Goal: Information Seeking & Learning: Learn about a topic

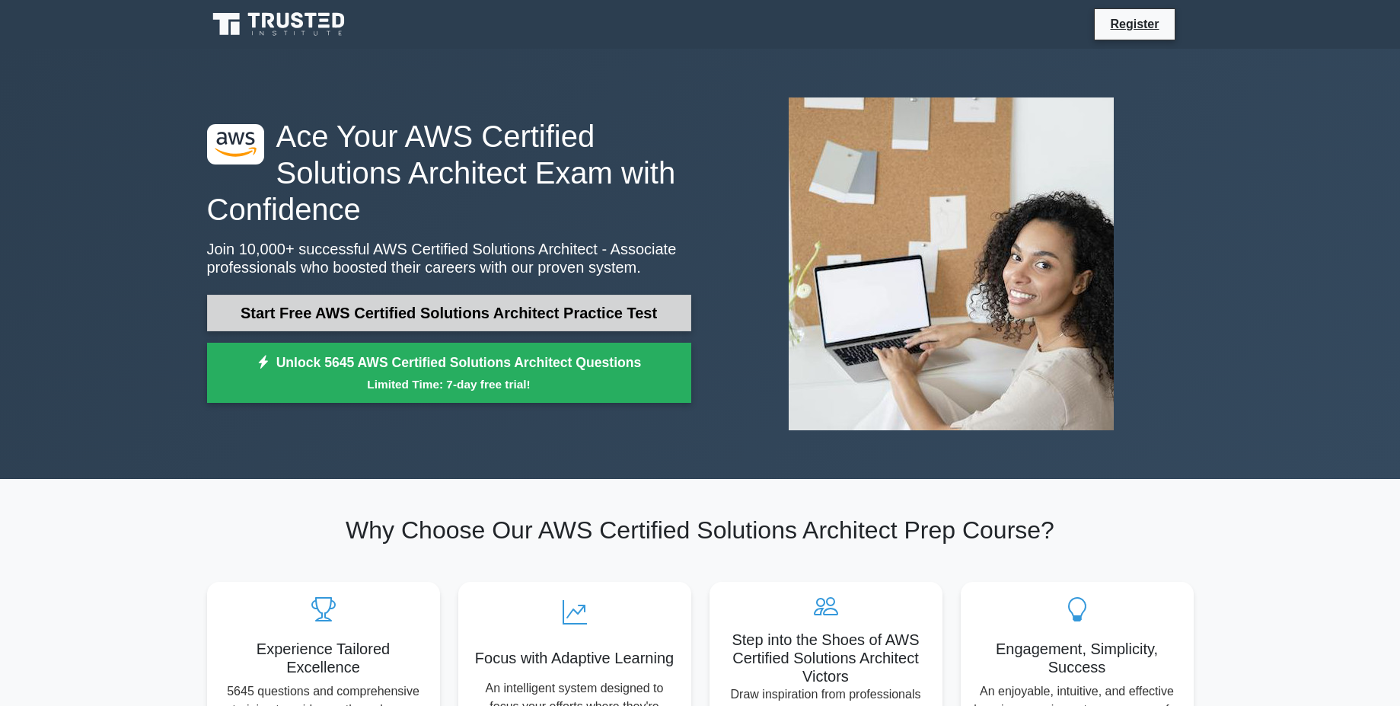
click at [409, 314] on link "Start Free AWS Certified Solutions Architect Practice Test" at bounding box center [449, 313] width 484 height 37
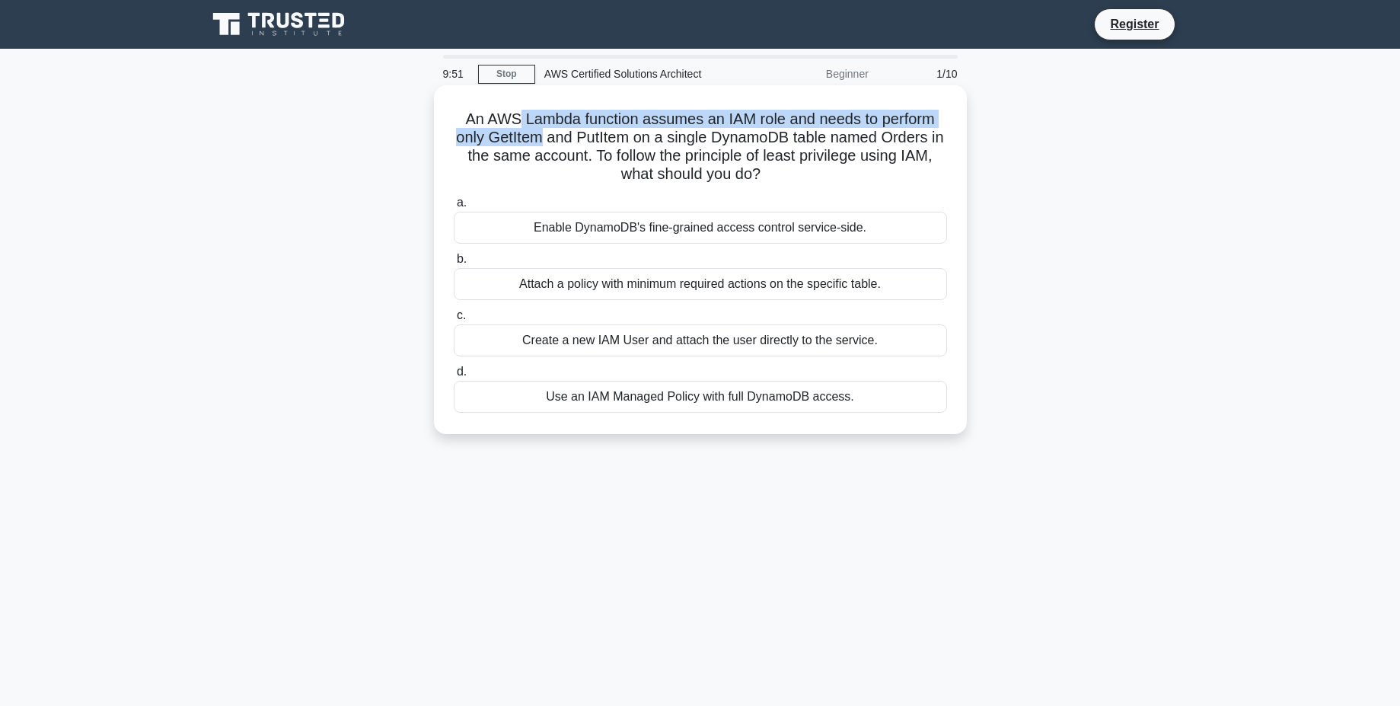
drag, startPoint x: 521, startPoint y: 123, endPoint x: 540, endPoint y: 141, distance: 25.3
click at [540, 141] on h5 "An AWS Lambda function assumes an IAM role and needs to perform only GetItem an…" at bounding box center [700, 147] width 496 height 75
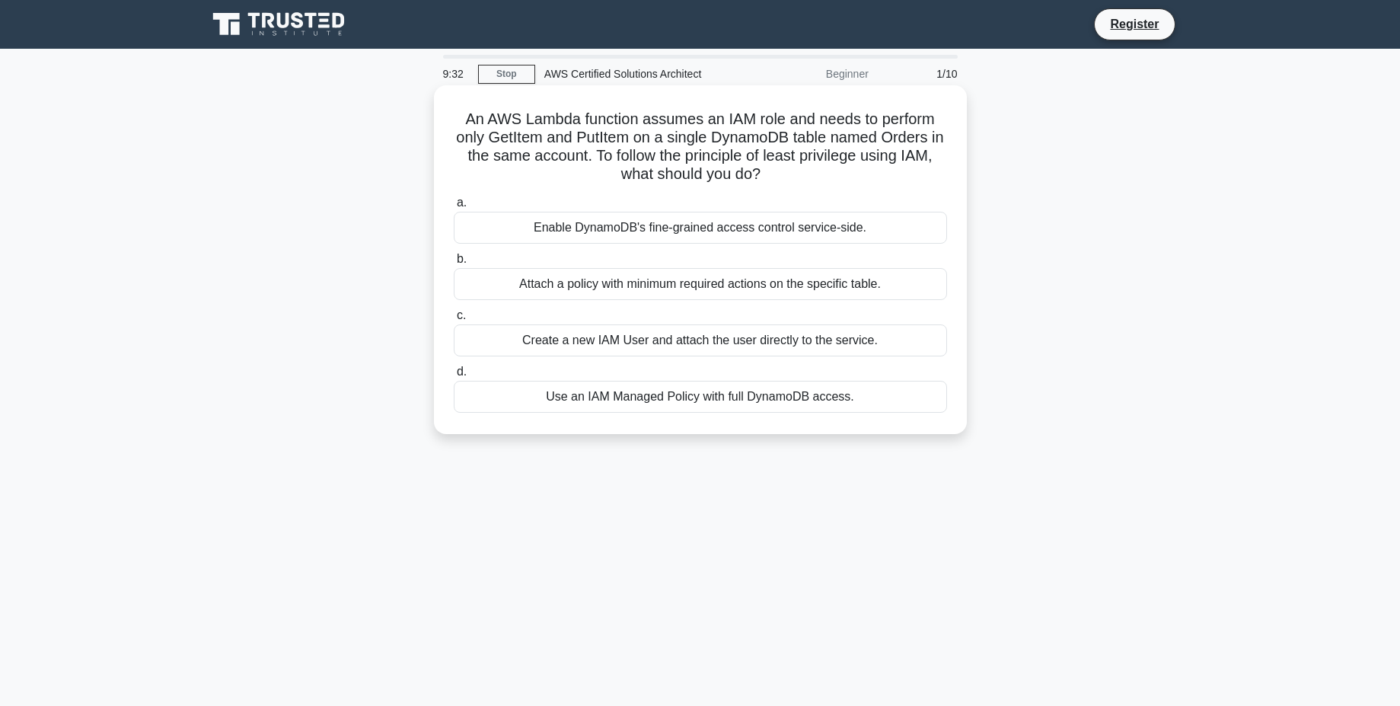
click at [774, 276] on div "Attach a policy with minimum required actions on the specific table." at bounding box center [700, 284] width 493 height 32
click at [454, 264] on input "b. Attach a policy with minimum required actions on the specific table." at bounding box center [454, 259] width 0 height 10
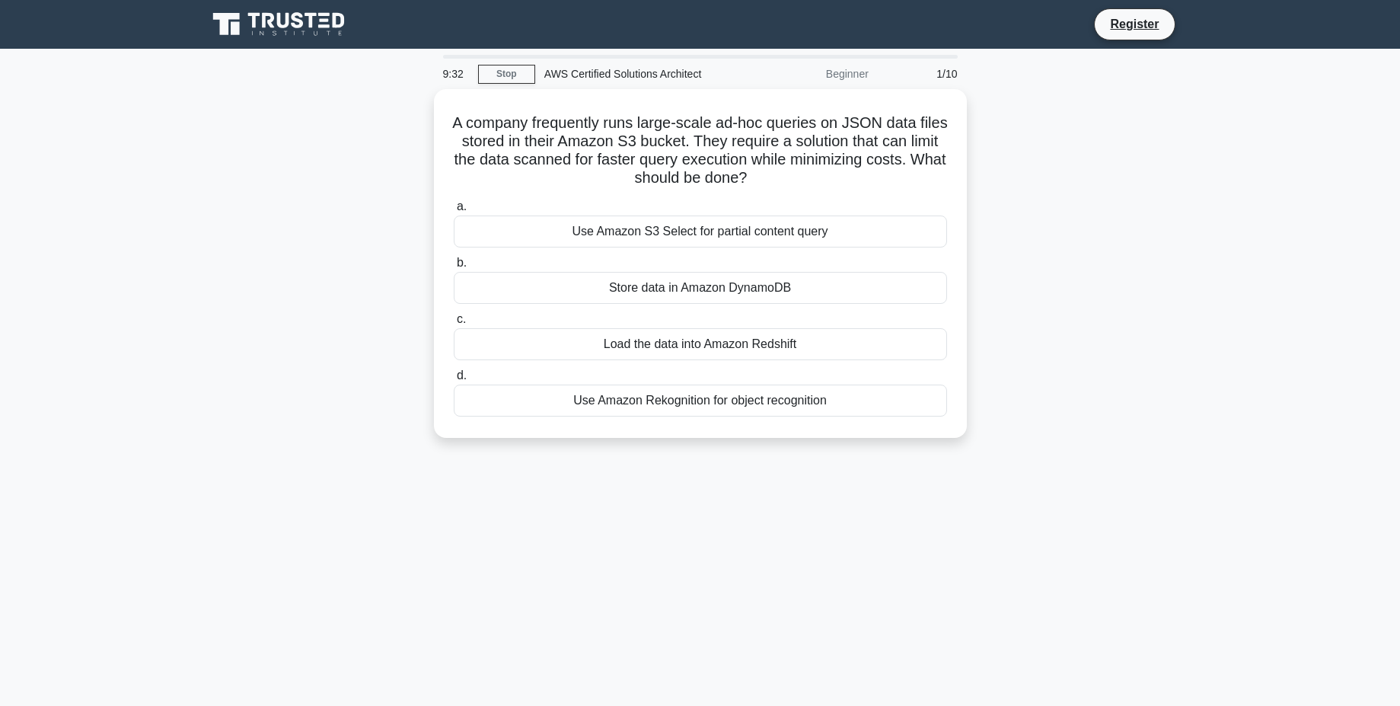
click at [774, 276] on div "Store data in Amazon DynamoDB" at bounding box center [700, 288] width 493 height 32
click at [454, 268] on input "b. Store data in Amazon DynamoDB" at bounding box center [454, 263] width 0 height 10
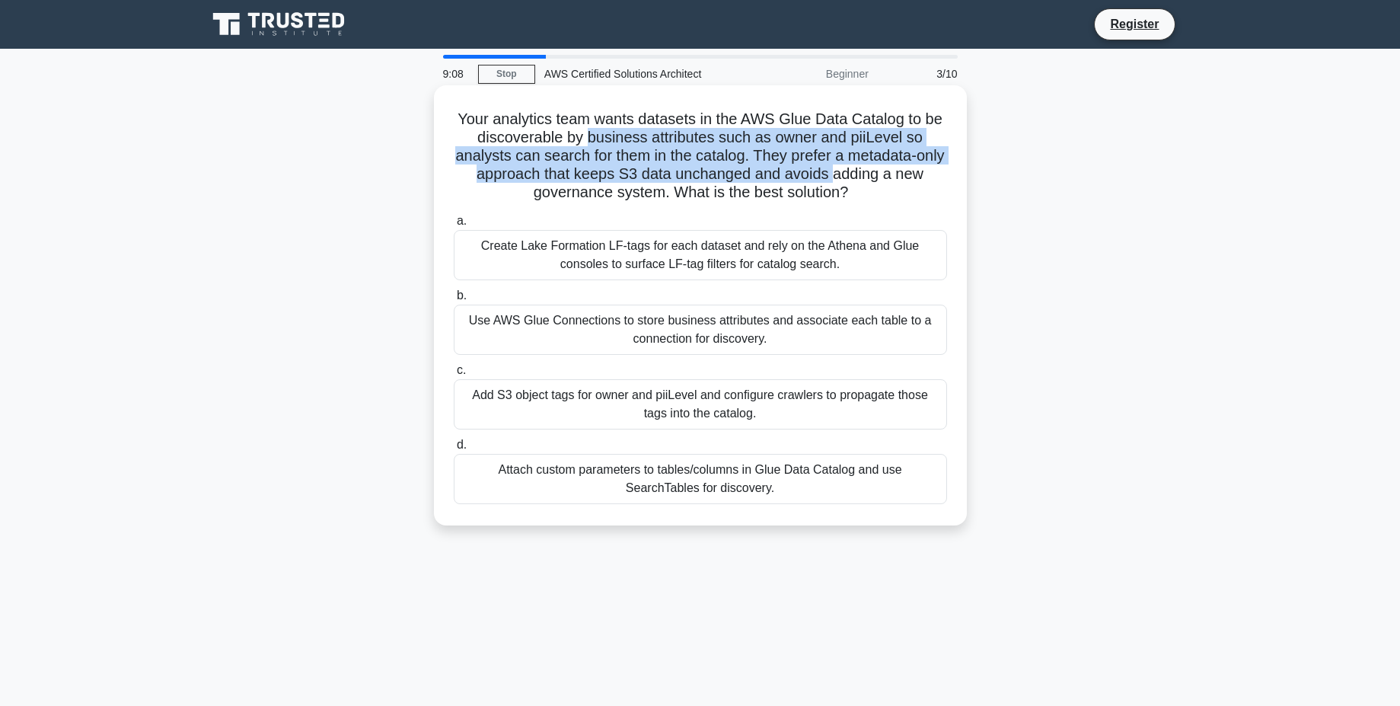
drag, startPoint x: 587, startPoint y: 133, endPoint x: 849, endPoint y: 173, distance: 264.8
click at [849, 173] on h5 "Your analytics team wants datasets in the AWS Glue Data Catalog to be discovera…" at bounding box center [700, 156] width 496 height 93
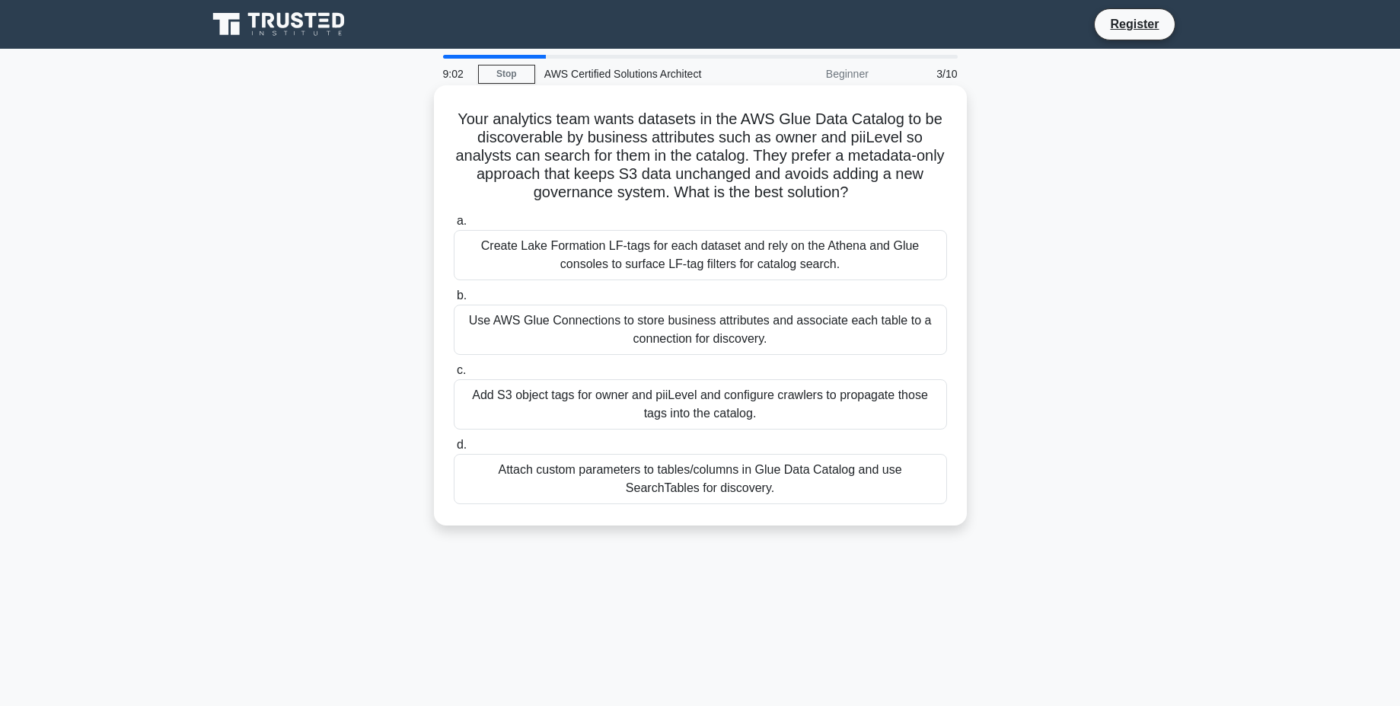
drag, startPoint x: 760, startPoint y: 157, endPoint x: 862, endPoint y: 202, distance: 111.4
click at [862, 202] on h5 "Your analytics team wants datasets in the AWS Glue Data Catalog to be discovera…" at bounding box center [700, 156] width 496 height 93
click at [862, 202] on icon ".spinner_0XTQ{transform-origin:center;animation:spinner_y6GP .75s linear infini…" at bounding box center [857, 193] width 18 height 18
click at [618, 332] on div "Use AWS Glue Connections to store business attributes and associate each table …" at bounding box center [700, 329] width 493 height 50
click at [454, 301] on input "b. Use AWS Glue Connections to store business attributes and associate each tab…" at bounding box center [454, 296] width 0 height 10
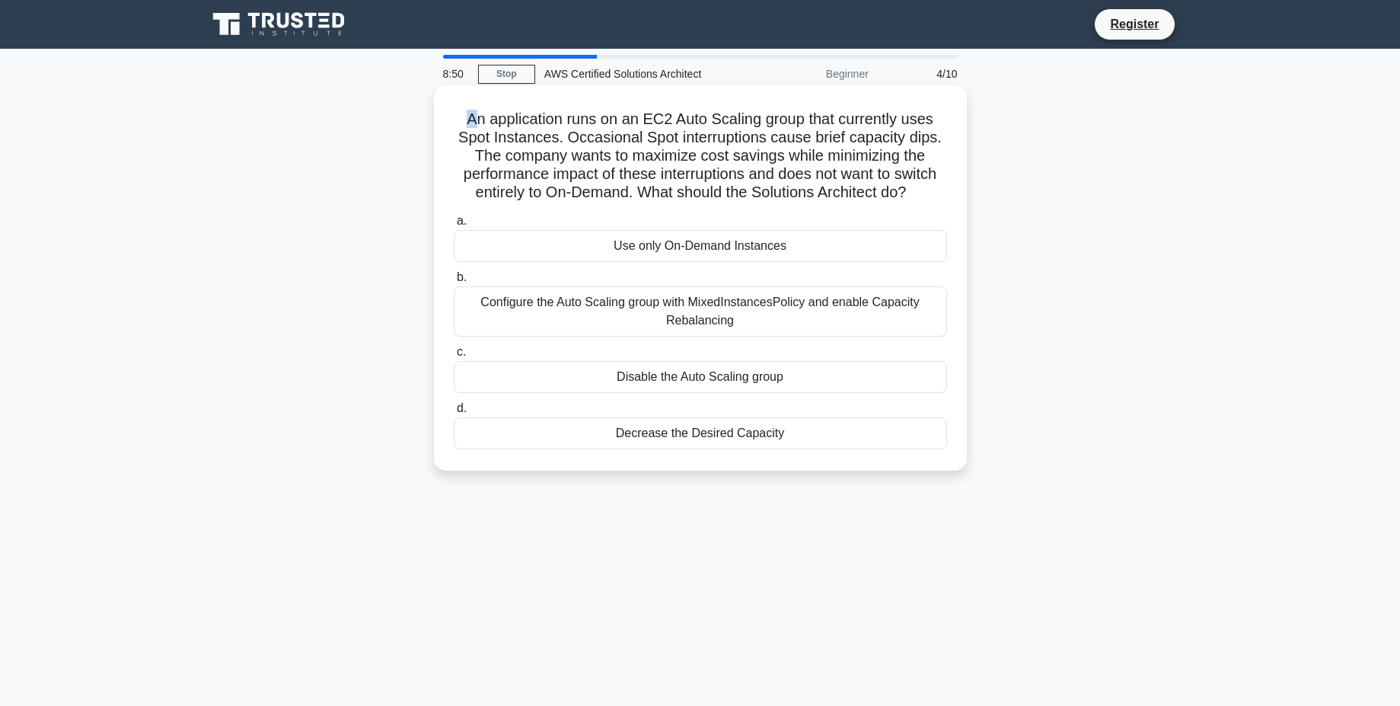
drag, startPoint x: 480, startPoint y: 127, endPoint x: 468, endPoint y: 116, distance: 16.7
click at [468, 116] on h5 "An application runs on an EC2 Auto Scaling group that currently uses Spot Insta…" at bounding box center [700, 156] width 496 height 93
drag, startPoint x: 468, startPoint y: 116, endPoint x: 673, endPoint y: 118, distance: 204.8
click at [673, 118] on h5 "An application runs on an EC2 Auto Scaling group that currently uses Spot Insta…" at bounding box center [700, 156] width 496 height 93
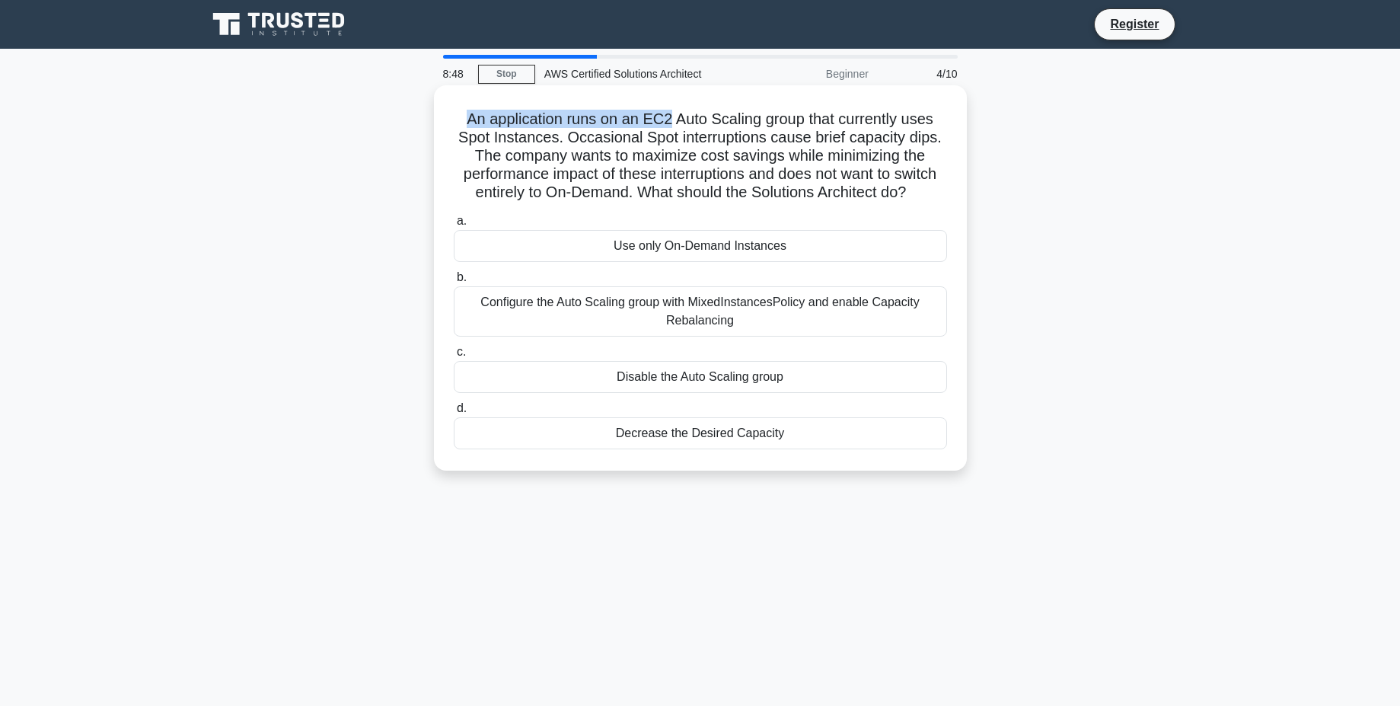
click at [673, 118] on h5 "An application runs on an EC2 Auto Scaling group that currently uses Spot Insta…" at bounding box center [700, 156] width 496 height 93
drag, startPoint x: 578, startPoint y: 141, endPoint x: 918, endPoint y: 189, distance: 343.6
click at [918, 189] on h5 "An application runs on an EC2 Auto Scaling group that currently uses Spot Insta…" at bounding box center [700, 156] width 496 height 93
click at [918, 189] on icon ".spinner_0XTQ{transform-origin:center;animation:spinner_y6GP .75s linear infini…" at bounding box center [915, 193] width 18 height 18
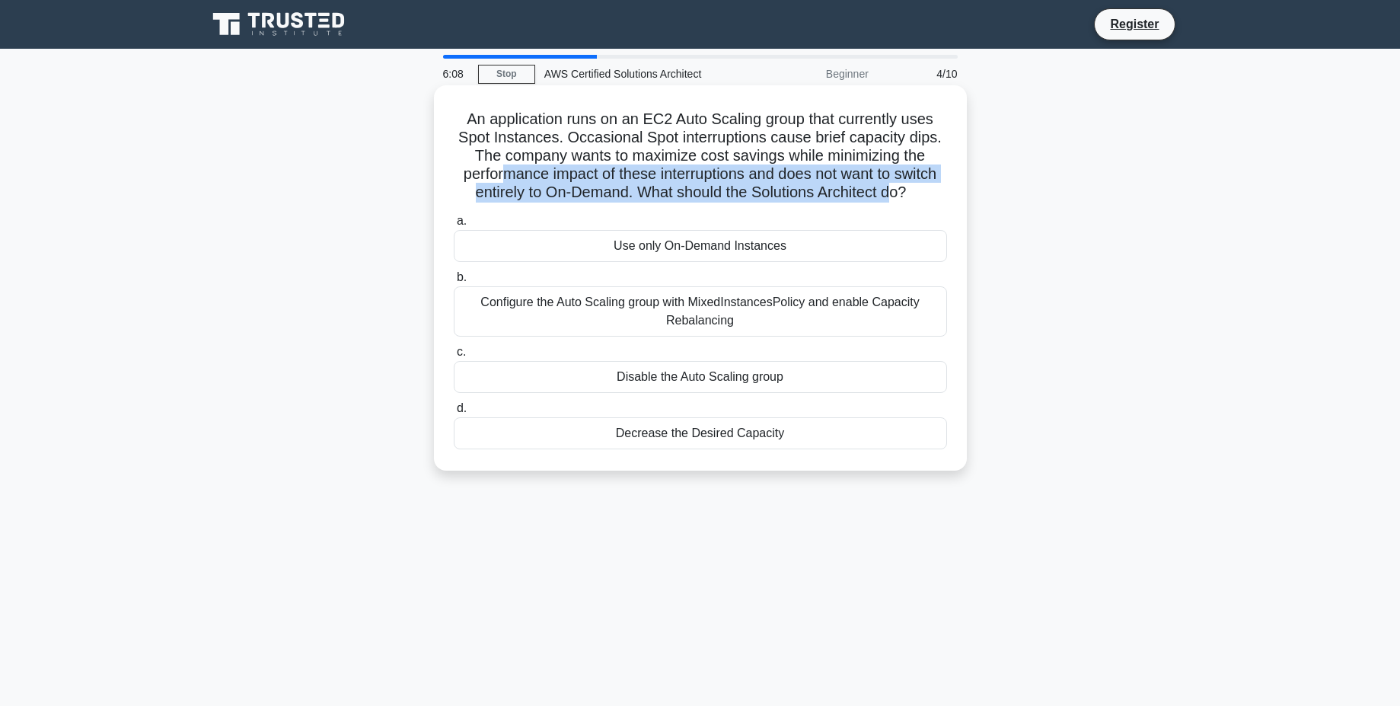
drag, startPoint x: 501, startPoint y: 167, endPoint x: 888, endPoint y: 197, distance: 388.6
click at [888, 197] on h5 "An application runs on an EC2 Auto Scaling group that currently uses Spot Insta…" at bounding box center [700, 156] width 496 height 93
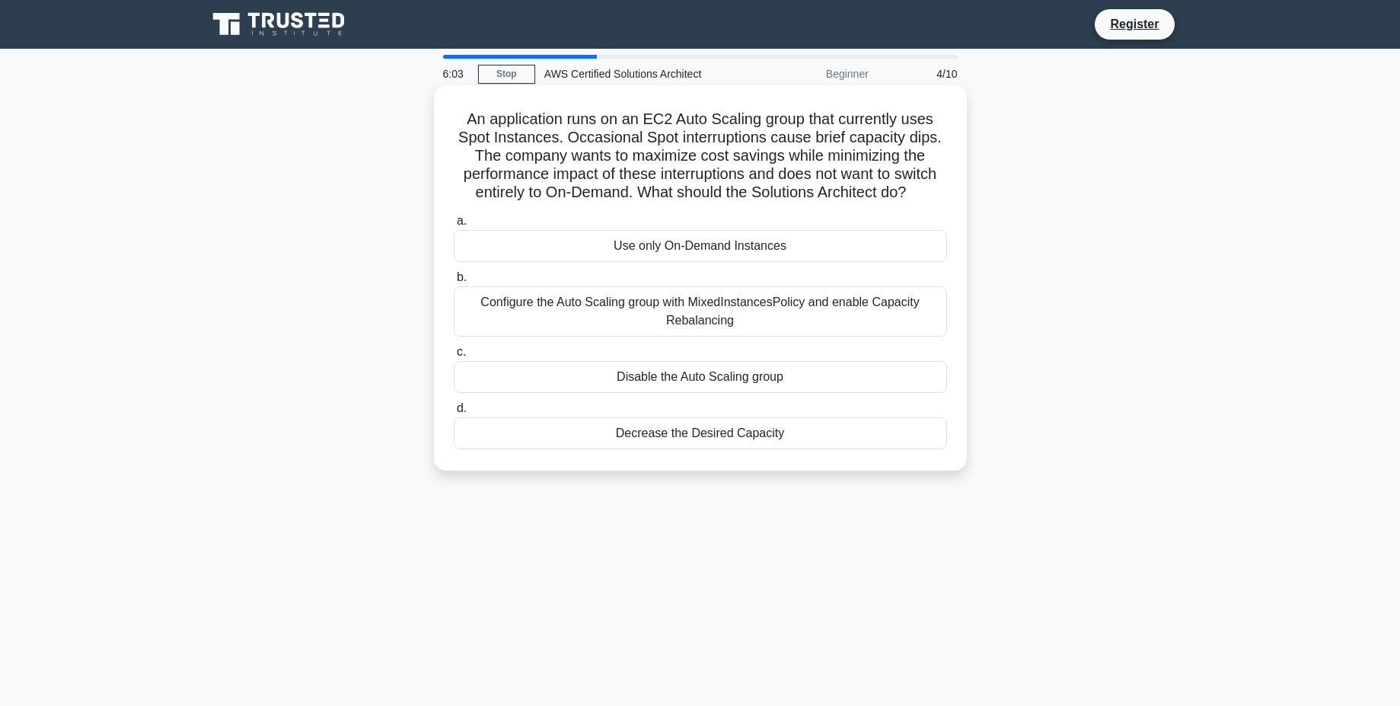
click at [774, 308] on div "Configure the Auto Scaling group with MixedInstancesPolicy and enable Capacity …" at bounding box center [700, 311] width 493 height 50
click at [454, 282] on input "b. Configure the Auto Scaling group with MixedInstancesPolicy and enable Capaci…" at bounding box center [454, 277] width 0 height 10
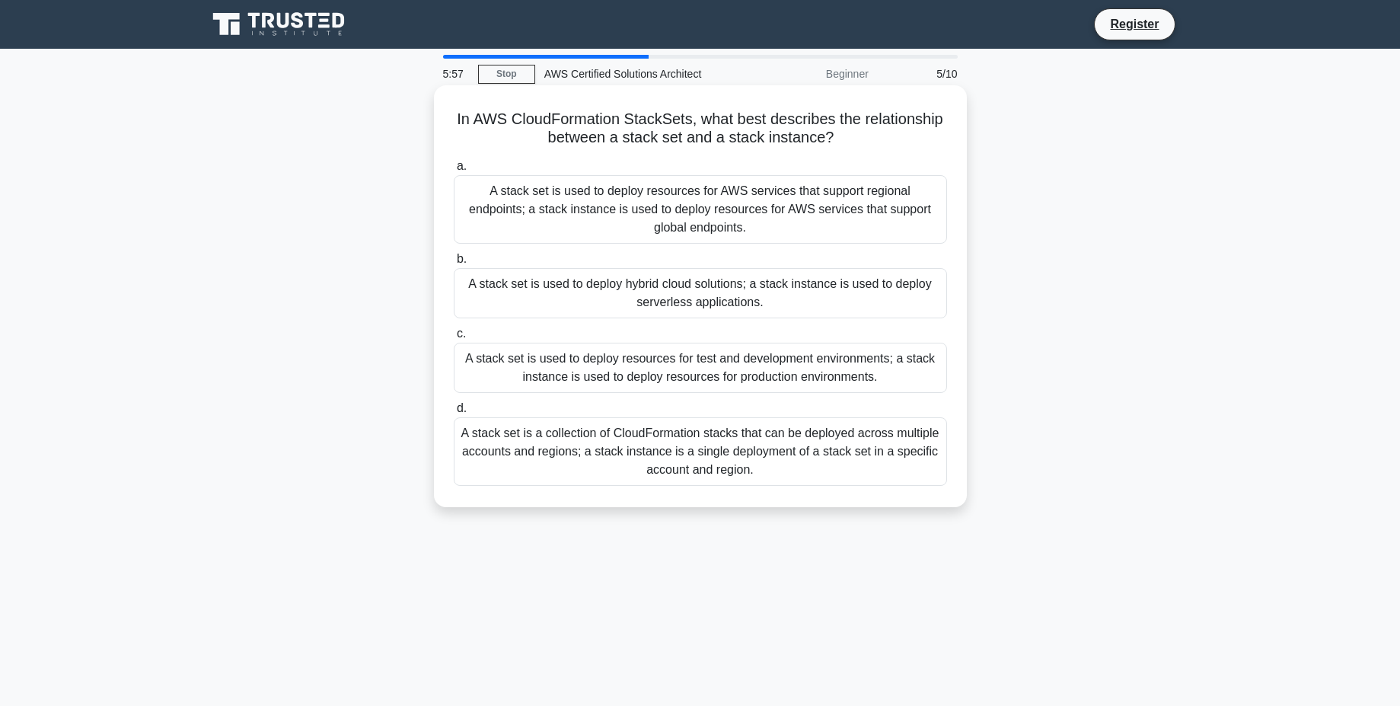
drag, startPoint x: 755, startPoint y: 120, endPoint x: 846, endPoint y: 135, distance: 92.6
click at [846, 135] on h5 "In AWS CloudFormation StackSets, what best describes the relationship between a…" at bounding box center [700, 129] width 496 height 38
click at [846, 135] on icon ".spinner_0XTQ{transform-origin:center;animation:spinner_y6GP .75s linear infini…" at bounding box center [842, 138] width 18 height 18
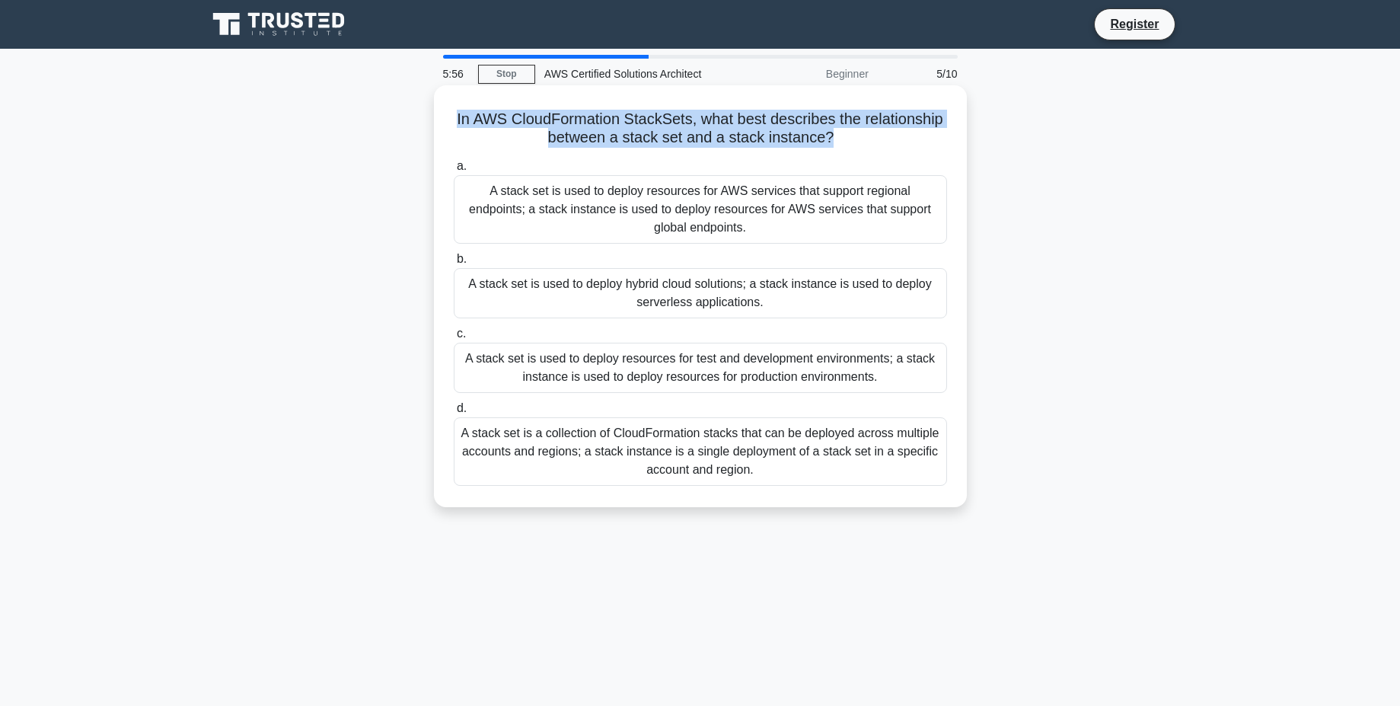
click at [846, 135] on icon ".spinner_0XTQ{transform-origin:center;animation:spinner_y6GP .75s linear infini…" at bounding box center [842, 138] width 18 height 18
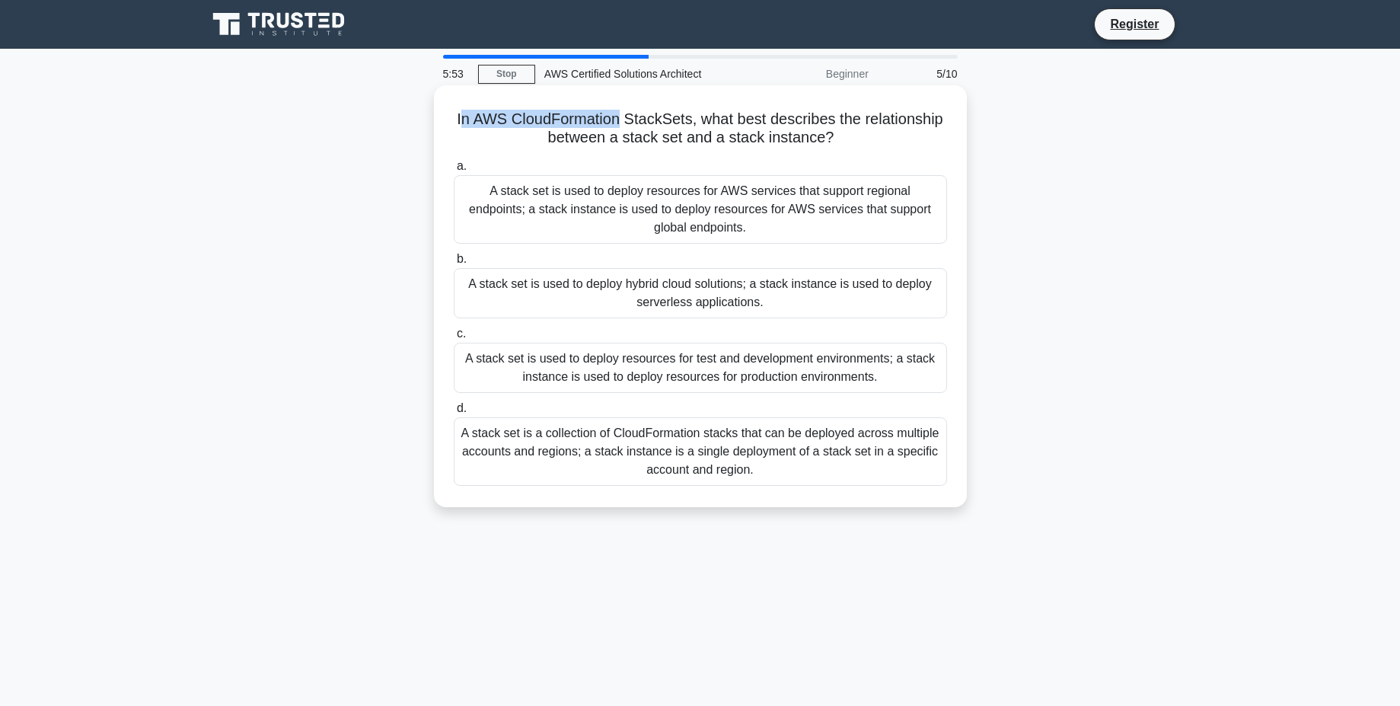
drag, startPoint x: 461, startPoint y: 118, endPoint x: 620, endPoint y: 118, distance: 159.1
click at [620, 118] on h5 "In AWS CloudFormation StackSets, what best describes the relationship between a…" at bounding box center [700, 129] width 496 height 38
drag, startPoint x: 628, startPoint y: 116, endPoint x: 696, endPoint y: 119, distance: 67.8
click at [696, 119] on h5 "In AWS CloudFormation StackSets, what best describes the relationship between a…" at bounding box center [700, 129] width 496 height 38
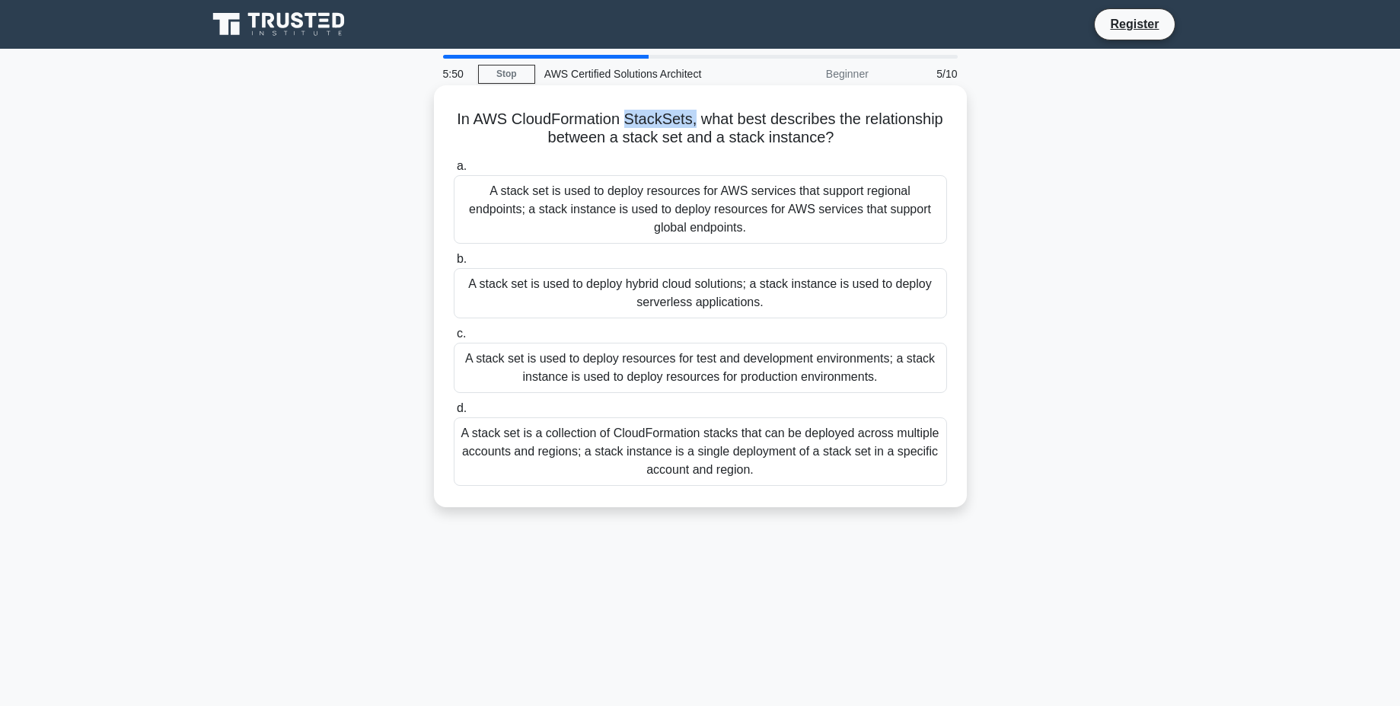
click at [696, 119] on h5 "In AWS CloudFormation StackSets, what best describes the relationship between a…" at bounding box center [700, 129] width 496 height 38
drag, startPoint x: 705, startPoint y: 118, endPoint x: 834, endPoint y: 138, distance: 130.9
click at [834, 138] on h5 "In AWS CloudFormation StackSets, what best describes the relationship between a…" at bounding box center [700, 129] width 496 height 38
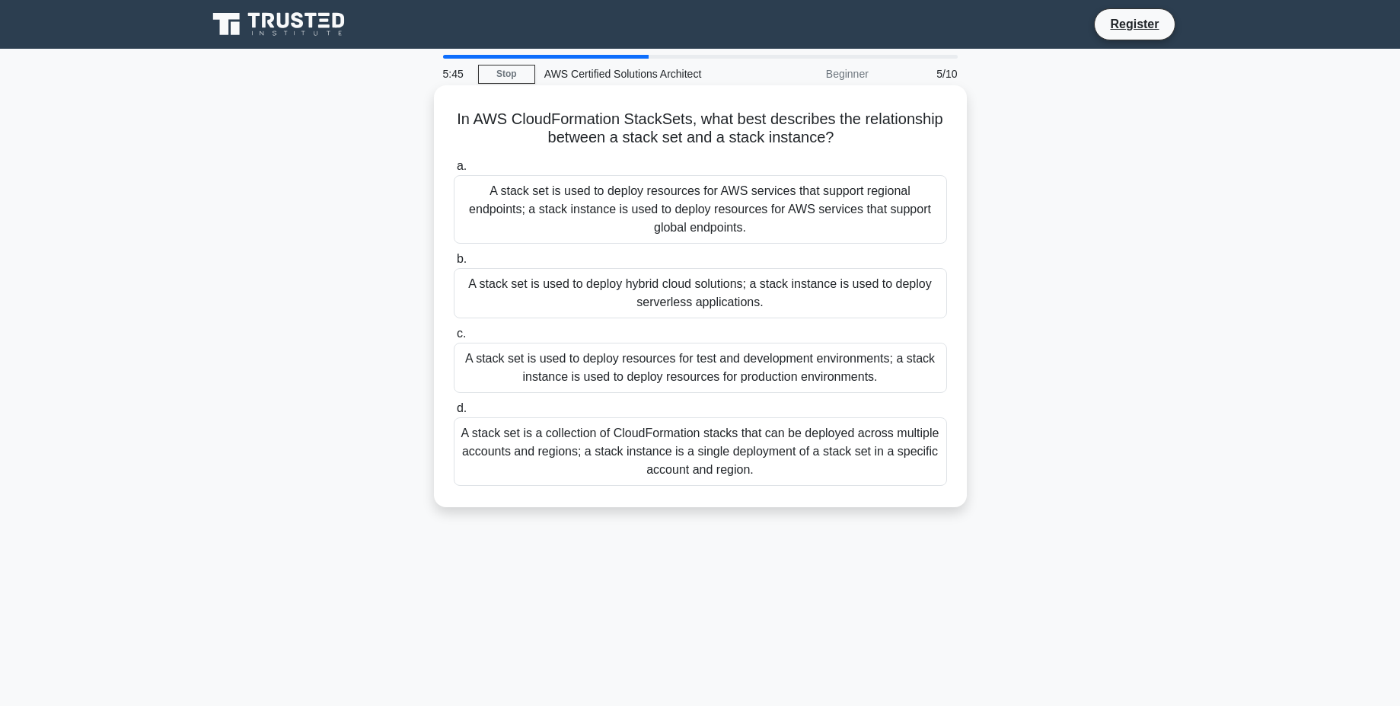
click at [834, 138] on h5 "In AWS CloudFormation StackSets, what best describes the relationship between a…" at bounding box center [700, 129] width 496 height 38
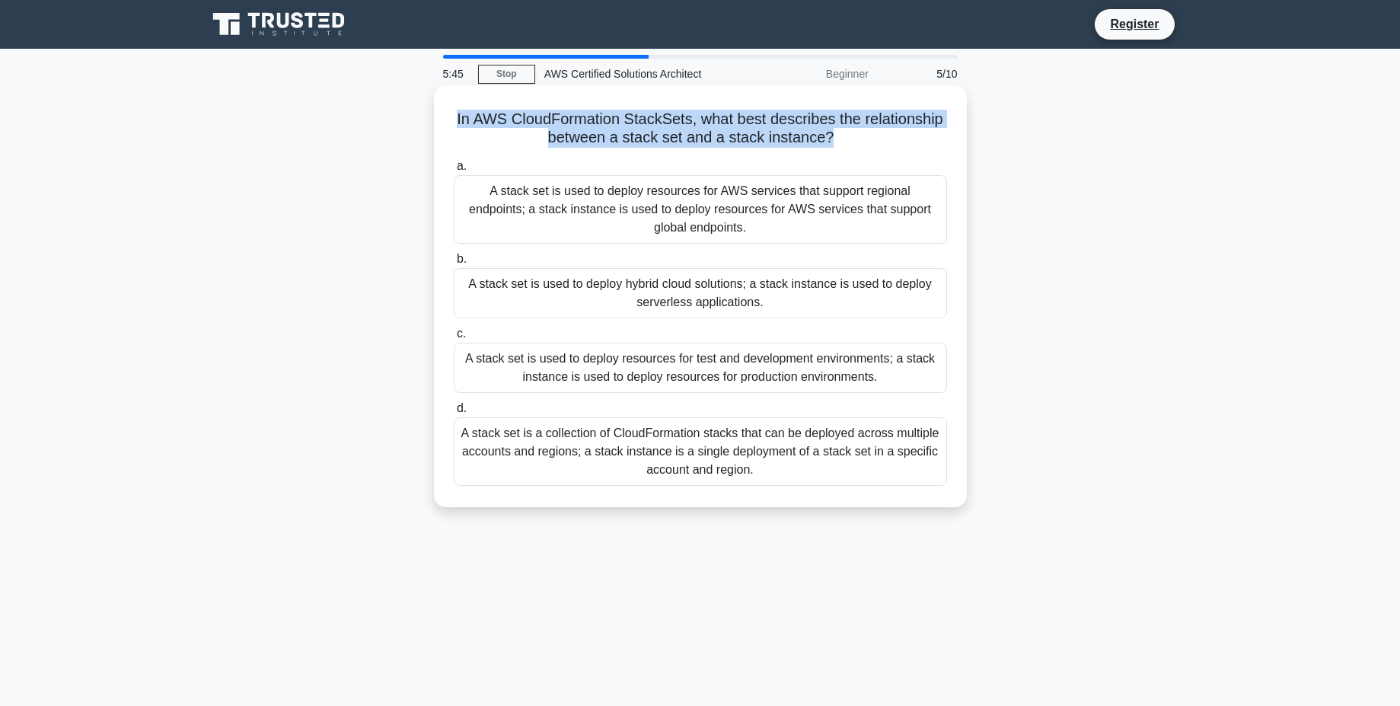
click at [834, 138] on h5 "In AWS CloudFormation StackSets, what best describes the relationship between a…" at bounding box center [700, 129] width 496 height 38
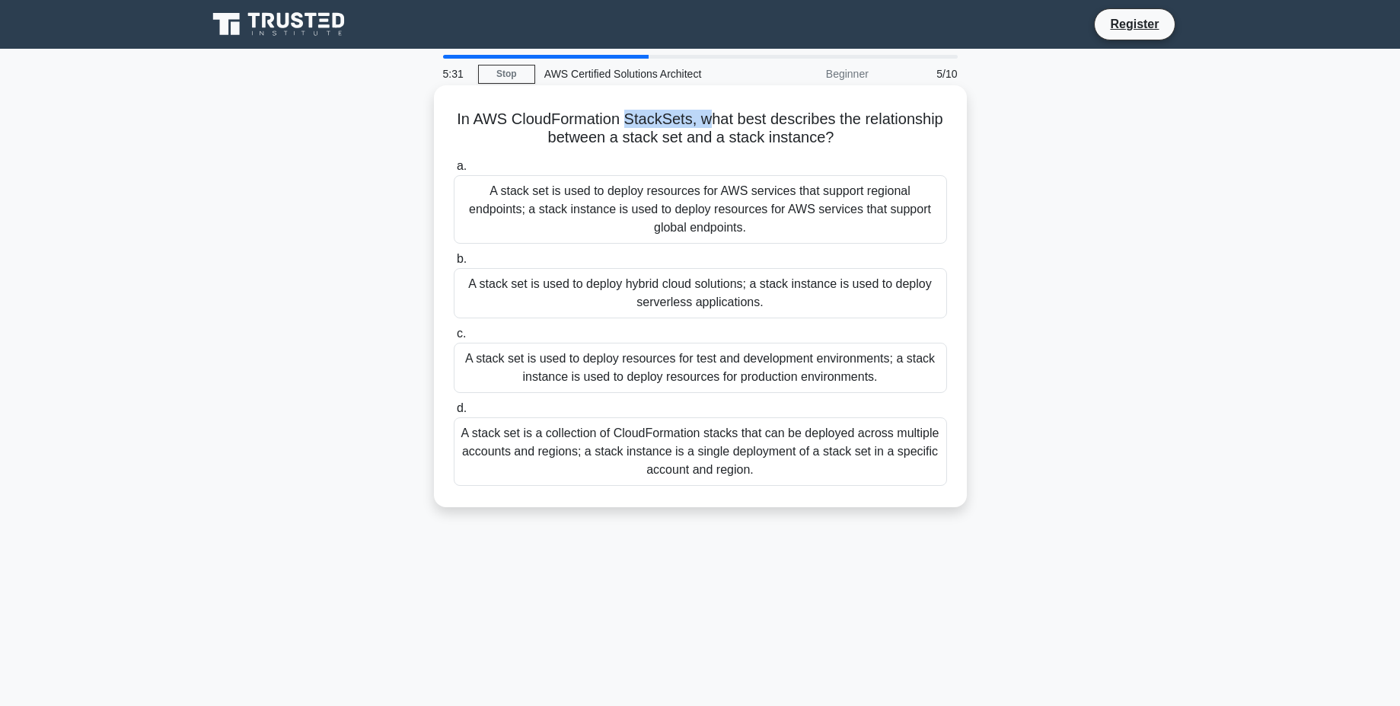
drag, startPoint x: 626, startPoint y: 113, endPoint x: 709, endPoint y: 116, distance: 83.0
click at [709, 116] on h5 "In AWS CloudFormation StackSets, what best describes the relationship between a…" at bounding box center [700, 129] width 496 height 38
drag, startPoint x: 616, startPoint y: 137, endPoint x: 833, endPoint y: 139, distance: 216.9
click at [833, 139] on h5 "In AWS CloudFormation StackSets, what best describes the relationship between a…" at bounding box center [700, 129] width 496 height 38
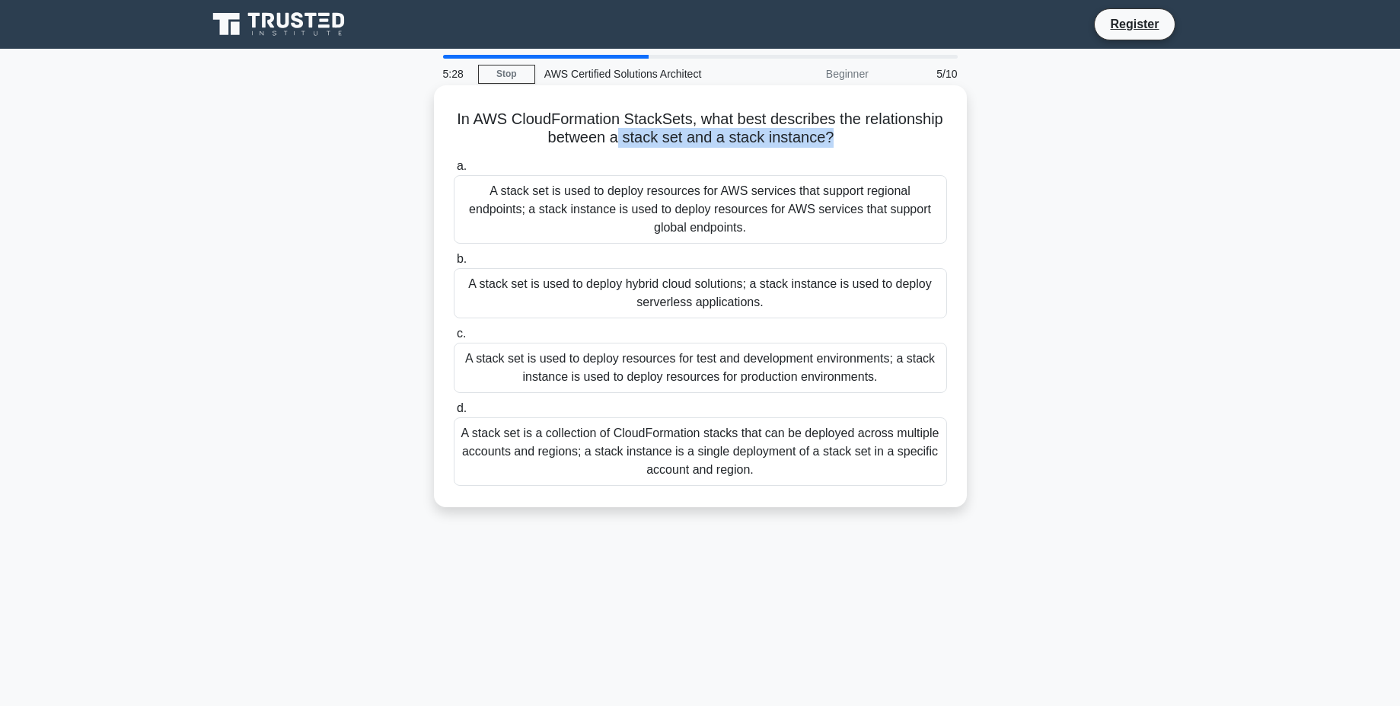
click at [833, 139] on h5 "In AWS CloudFormation StackSets, what best describes the relationship between a…" at bounding box center [700, 129] width 496 height 38
